Goal: Entertainment & Leisure: Consume media (video, audio)

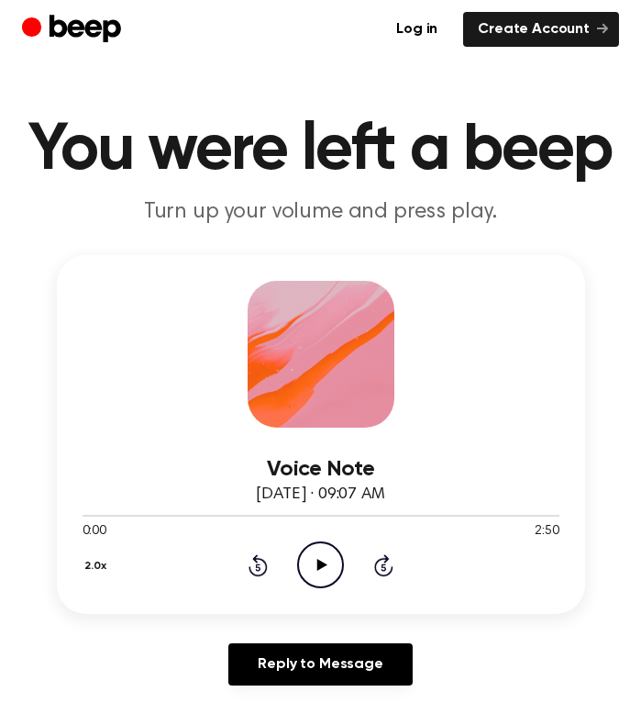
click at [331, 567] on icon "Play Audio" at bounding box center [320, 564] width 47 height 47
click at [319, 545] on icon "Play Audio" at bounding box center [320, 564] width 47 height 47
click at [321, 554] on icon "Play Audio" at bounding box center [320, 564] width 47 height 47
